Goal: Transaction & Acquisition: Subscribe to service/newsletter

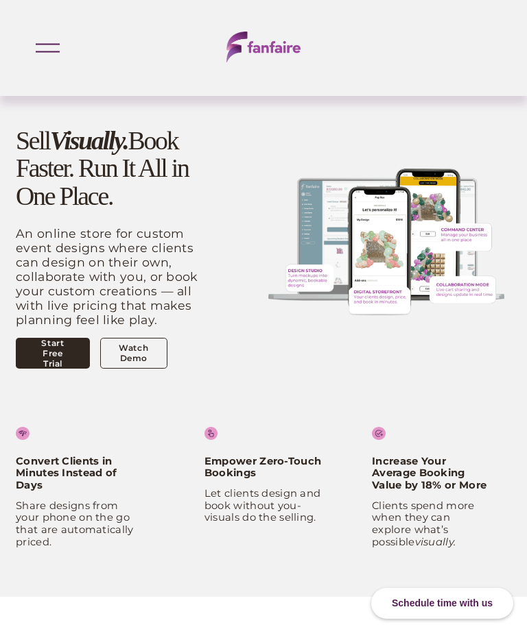
click at [54, 51] on div at bounding box center [48, 51] width 24 height 1
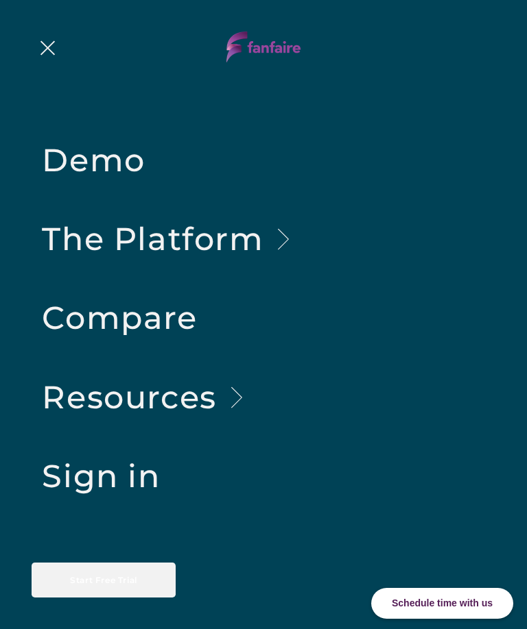
click at [121, 475] on body at bounding box center [154, 386] width 298 height 476
click at [105, 475] on body at bounding box center [154, 386] width 298 height 476
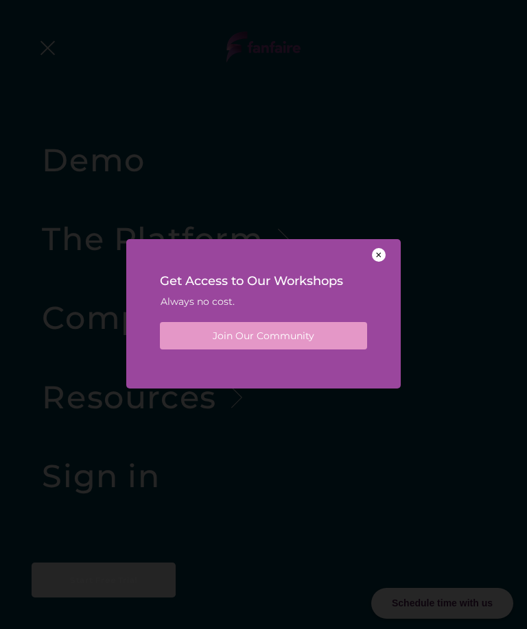
click at [378, 254] on div at bounding box center [379, 255] width 14 height 14
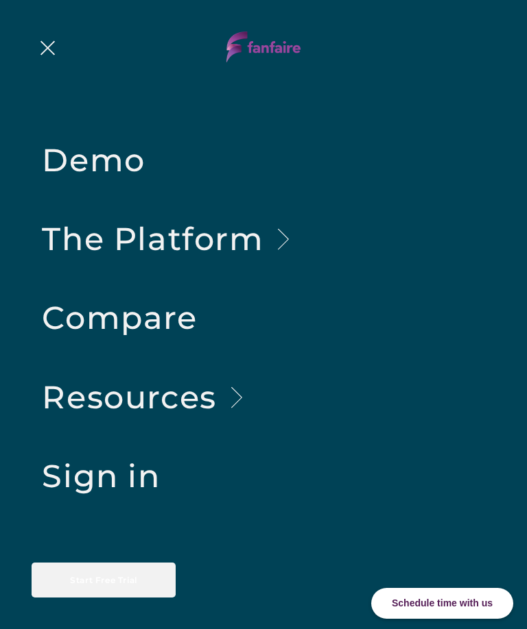
click at [126, 478] on body at bounding box center [154, 386] width 298 height 476
click at [134, 579] on body at bounding box center [154, 386] width 298 height 476
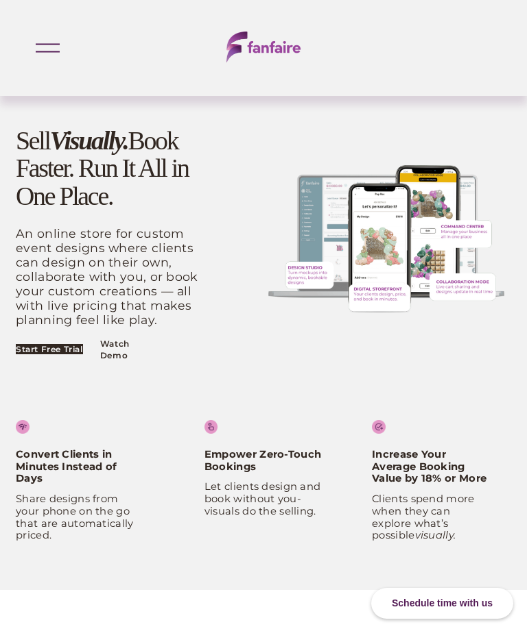
click at [39, 361] on body at bounding box center [154, 386] width 298 height 476
click at [55, 352] on body at bounding box center [154, 386] width 298 height 476
click at [54, 352] on body at bounding box center [154, 386] width 298 height 476
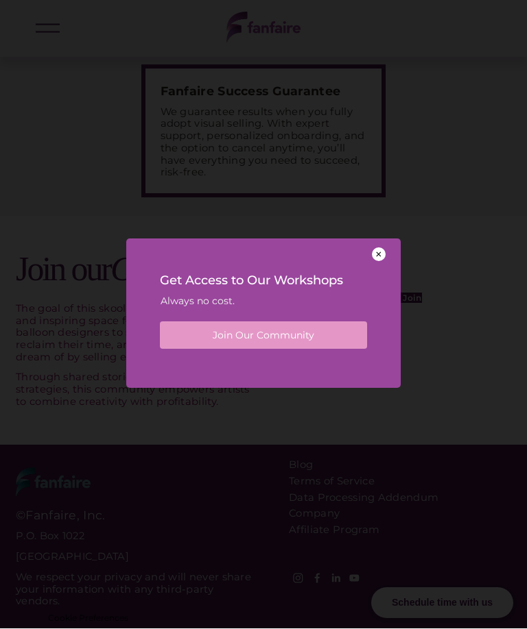
click at [383, 261] on div at bounding box center [379, 254] width 14 height 14
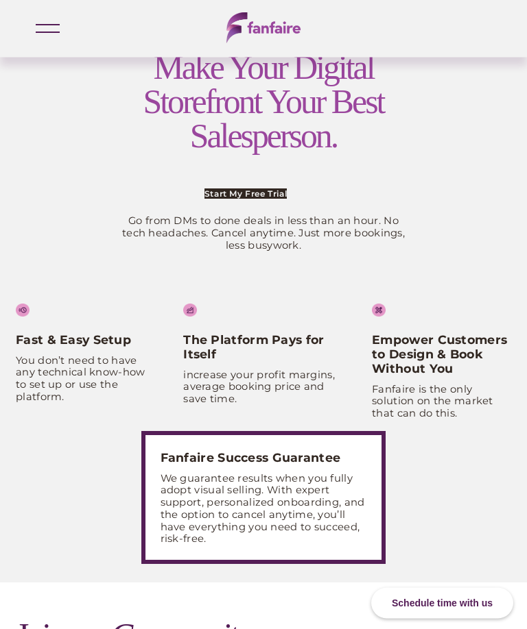
scroll to position [3768, 0]
click at [287, 199] on link "Start My Free Trial" at bounding box center [245, 194] width 82 height 10
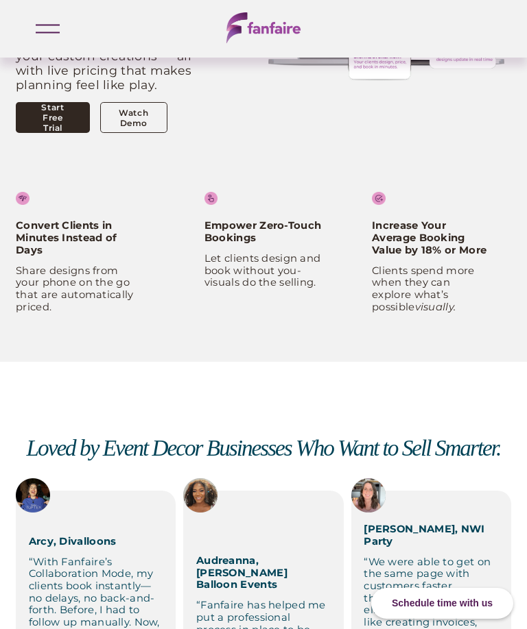
scroll to position [191, 0]
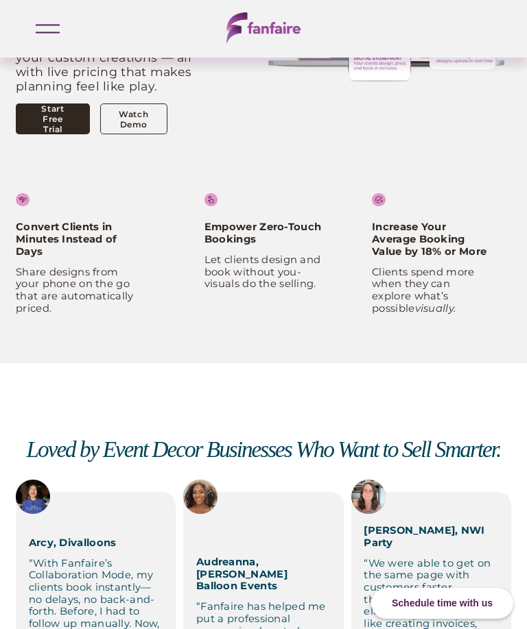
click at [43, 104] on link "Start Free Trial" at bounding box center [53, 119] width 74 height 31
